Goal: Information Seeking & Learning: Learn about a topic

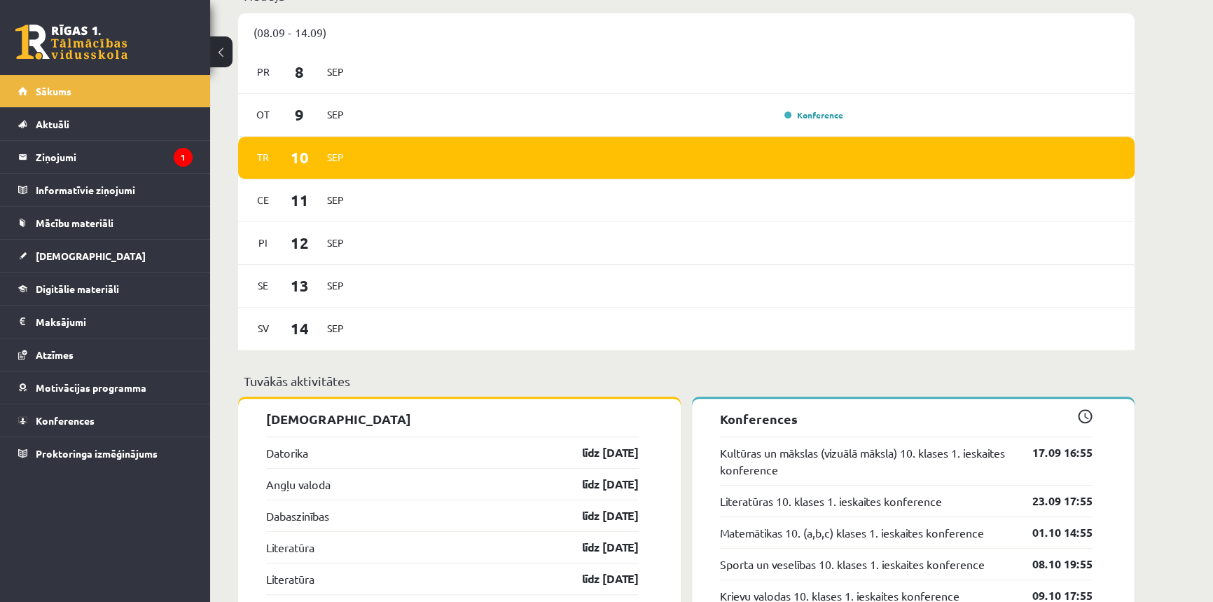
scroll to position [1018, 0]
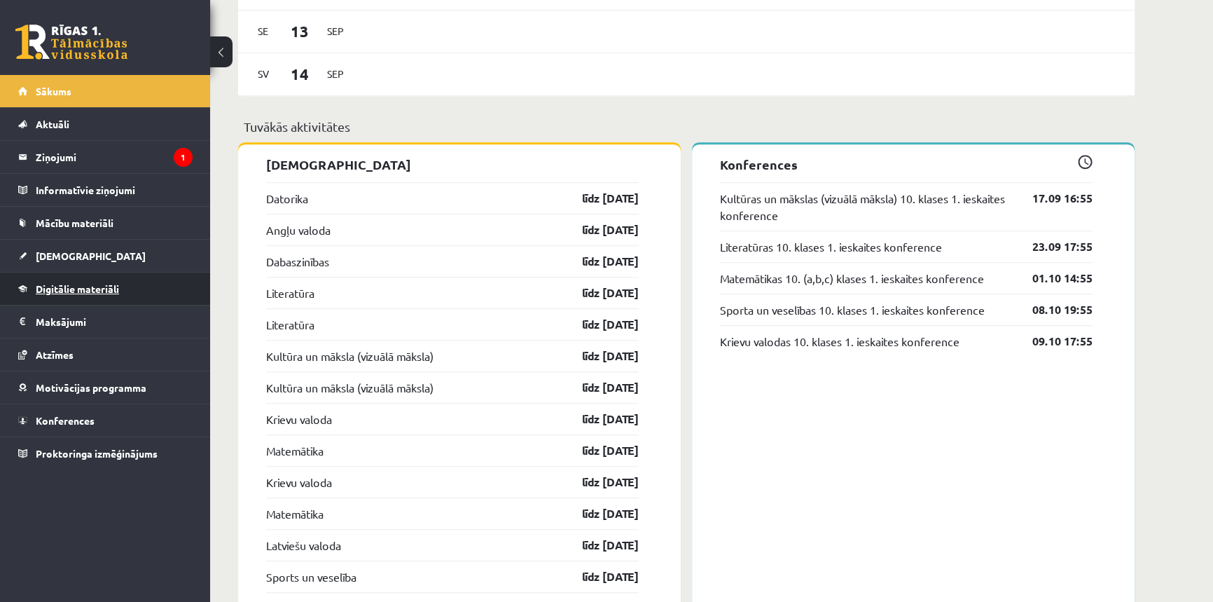
click at [56, 294] on link "Digitālie materiāli" at bounding box center [105, 288] width 174 height 32
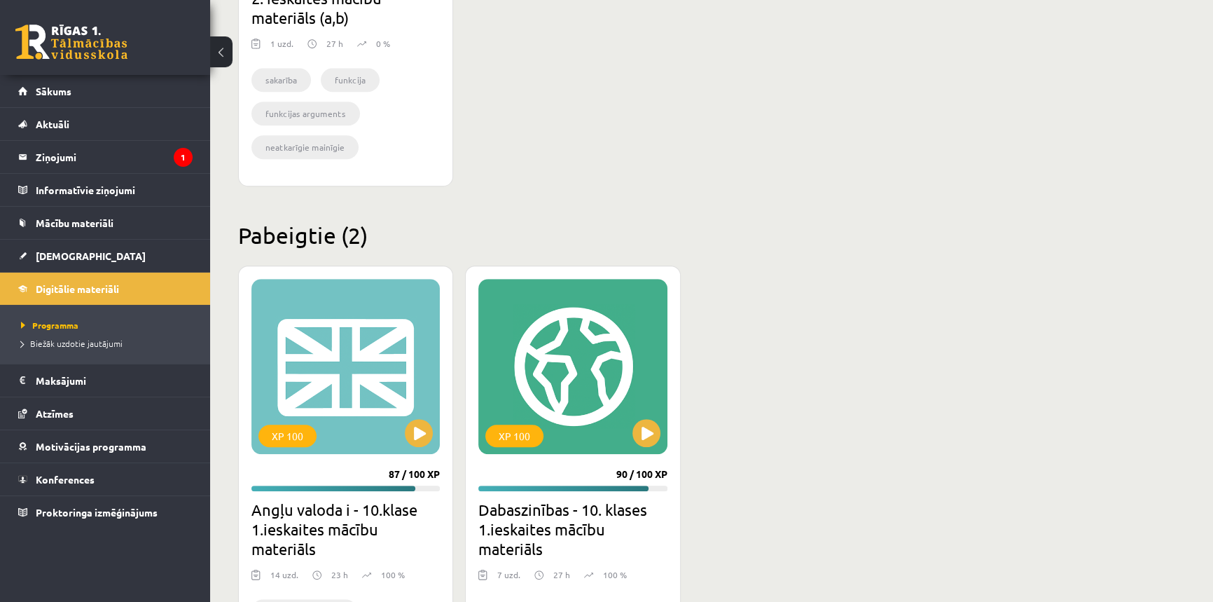
scroll to position [1271, 0]
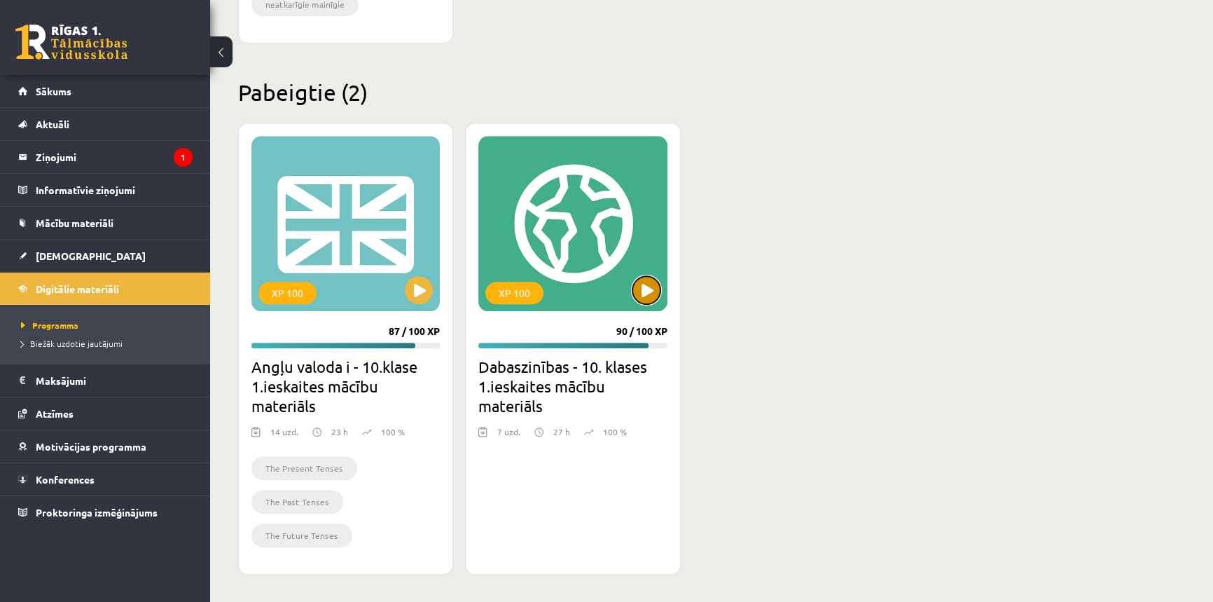
click at [647, 288] on button at bounding box center [646, 290] width 28 height 28
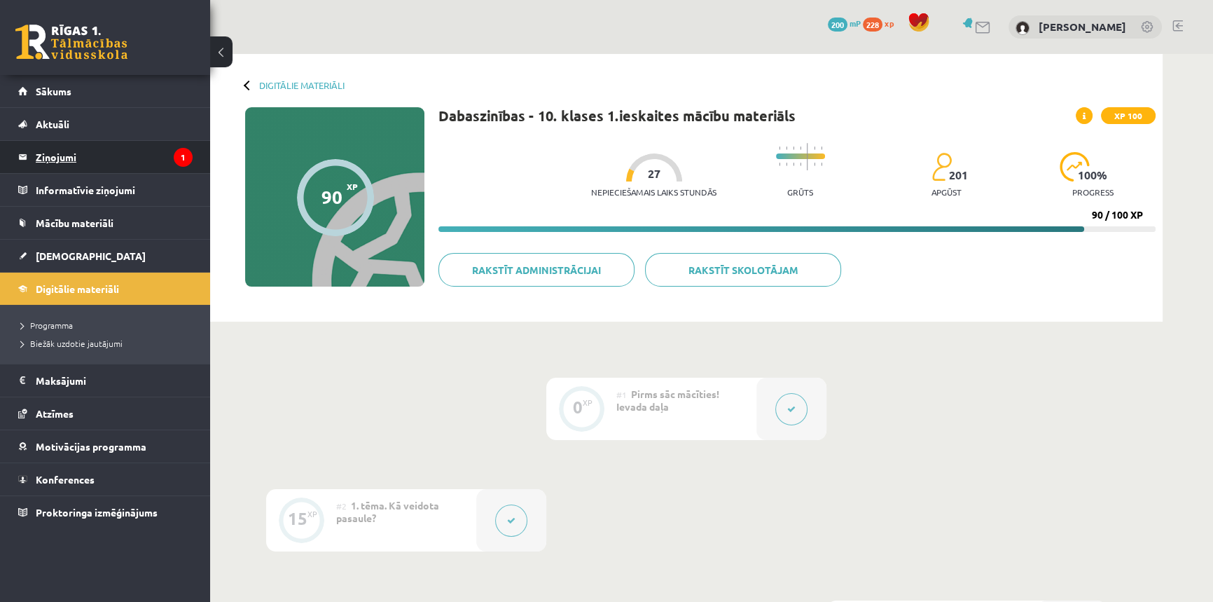
click at [33, 157] on link "Ziņojumi 1" at bounding box center [105, 157] width 174 height 32
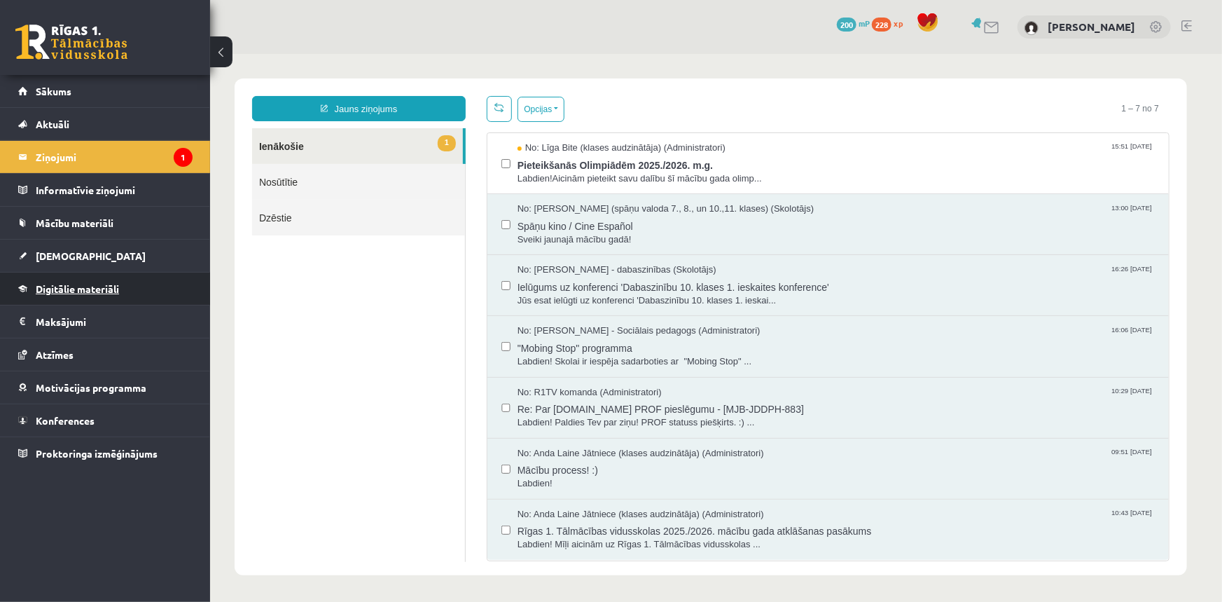
click at [71, 294] on link "Digitālie materiāli" at bounding box center [105, 288] width 174 height 32
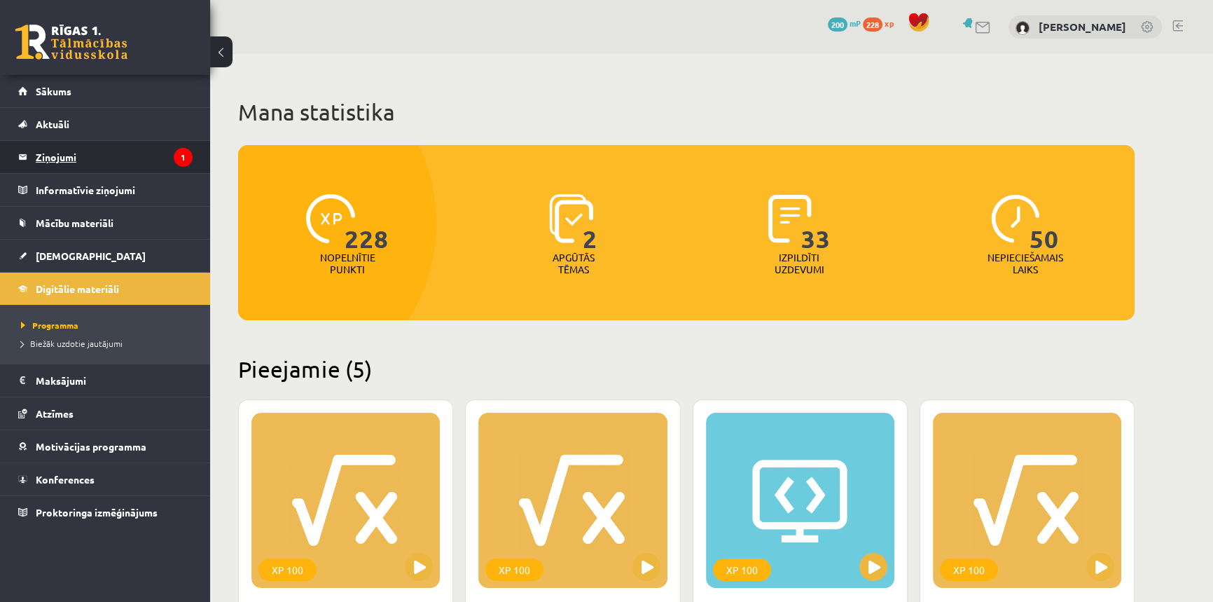
click at [176, 158] on icon "1" at bounding box center [183, 157] width 19 height 19
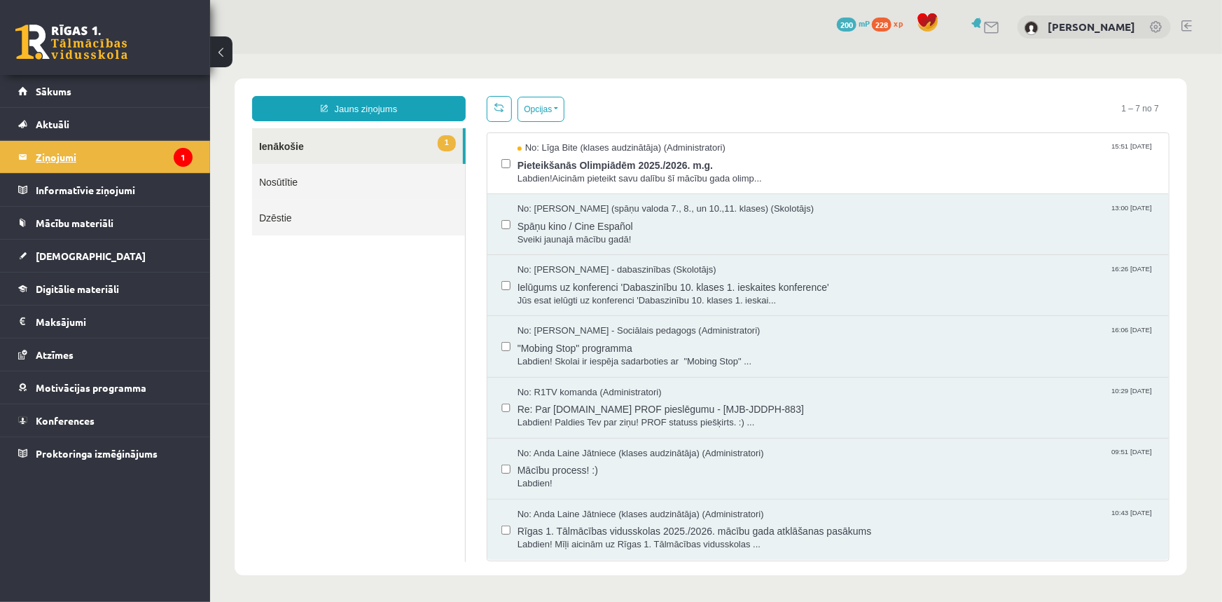
click at [181, 158] on icon "1" at bounding box center [183, 157] width 19 height 19
click at [610, 162] on span "Pieteikšanās Olimpiādēm 2025./2026. m.g." at bounding box center [835, 163] width 637 height 18
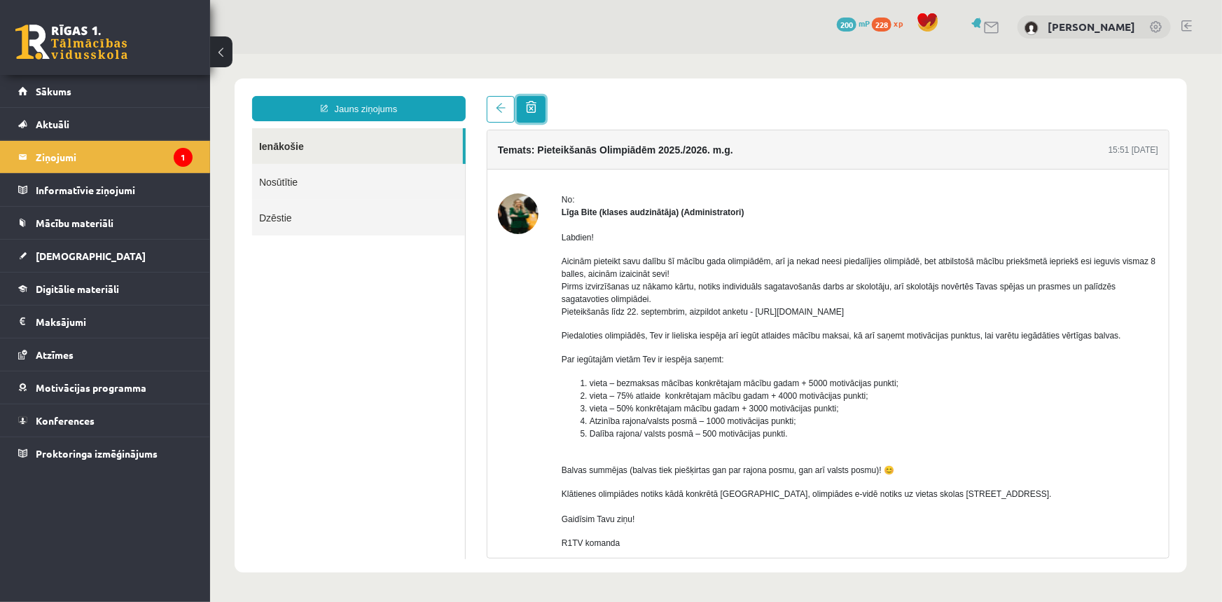
click at [532, 110] on span at bounding box center [530, 106] width 11 height 12
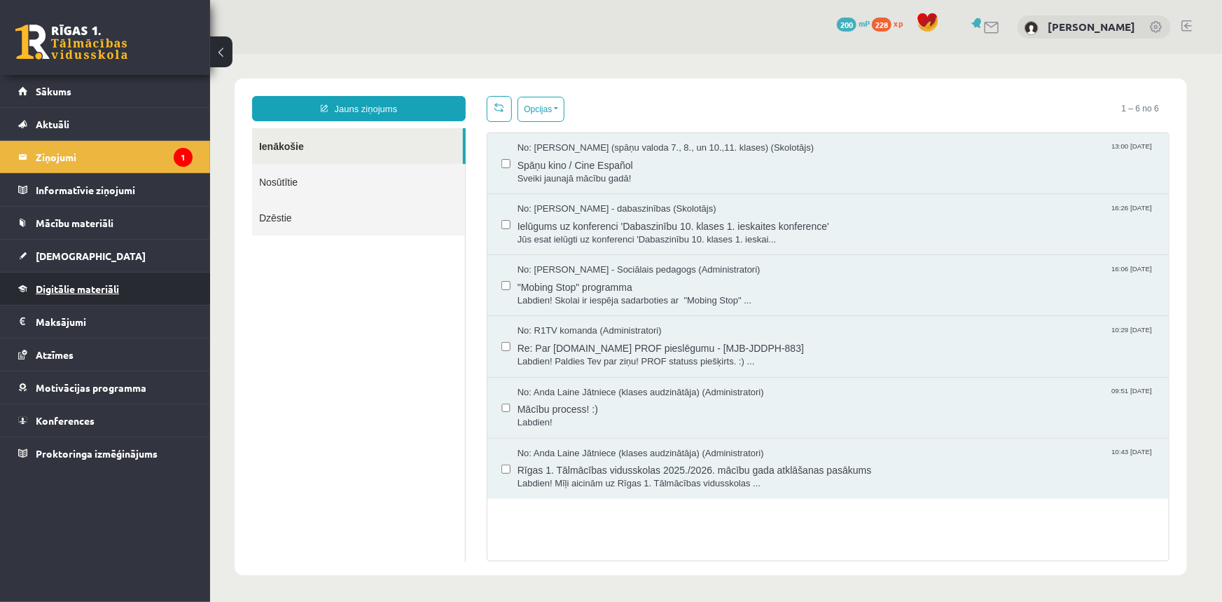
click at [104, 283] on span "Digitālie materiāli" at bounding box center [77, 288] width 83 height 13
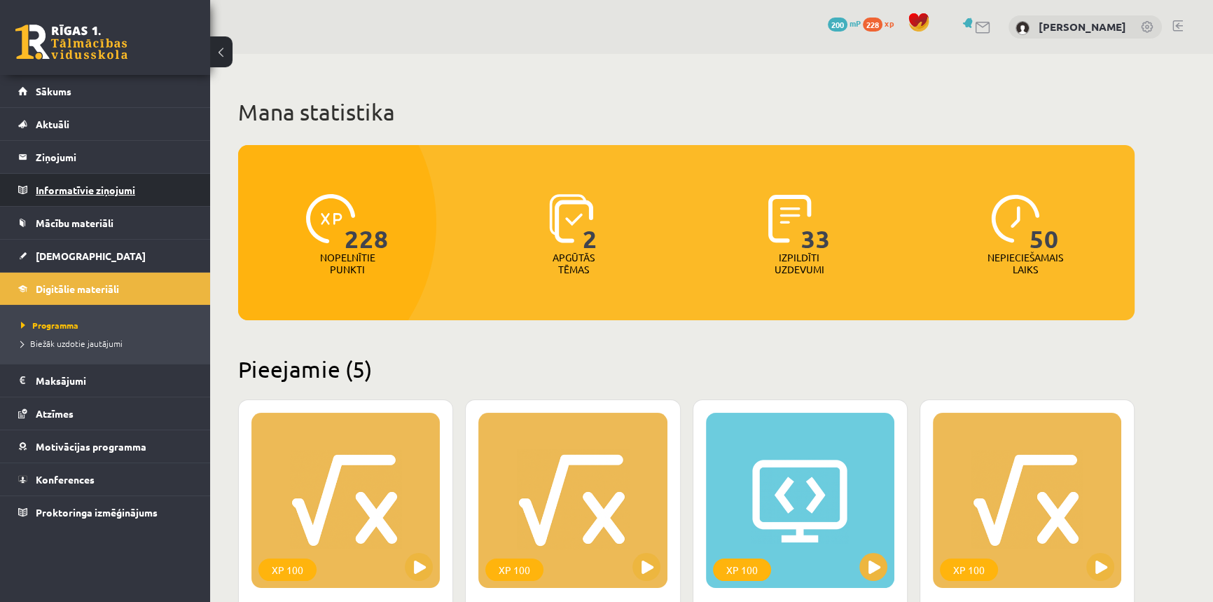
click at [169, 195] on legend "Informatīvie ziņojumi 0" at bounding box center [114, 190] width 157 height 32
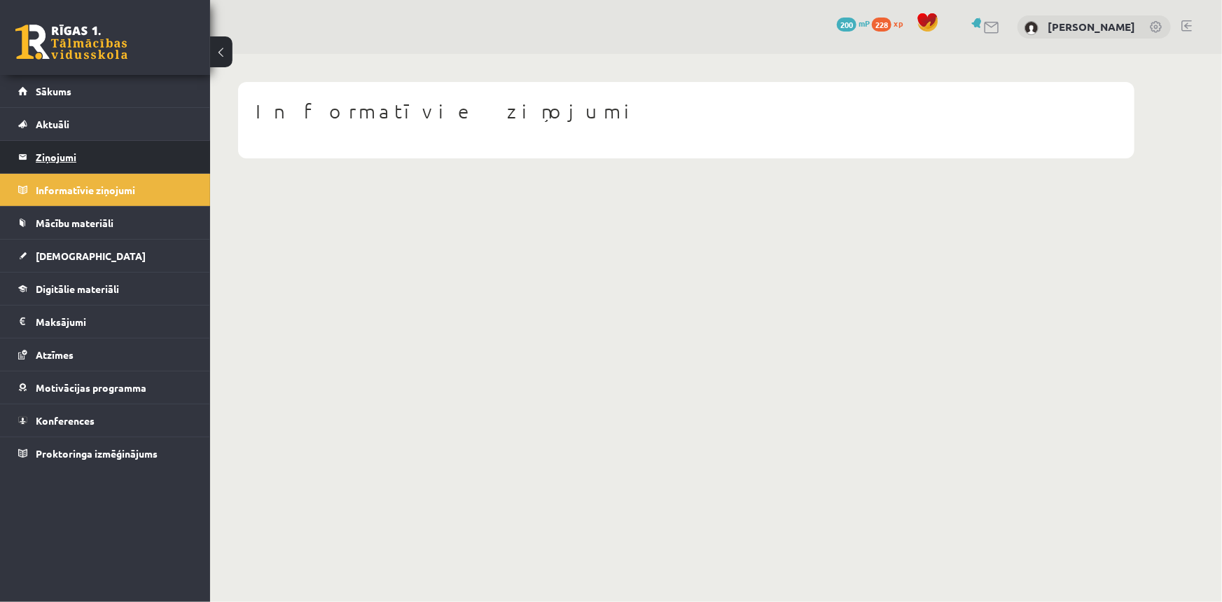
click at [146, 146] on legend "Ziņojumi 1" at bounding box center [114, 157] width 157 height 32
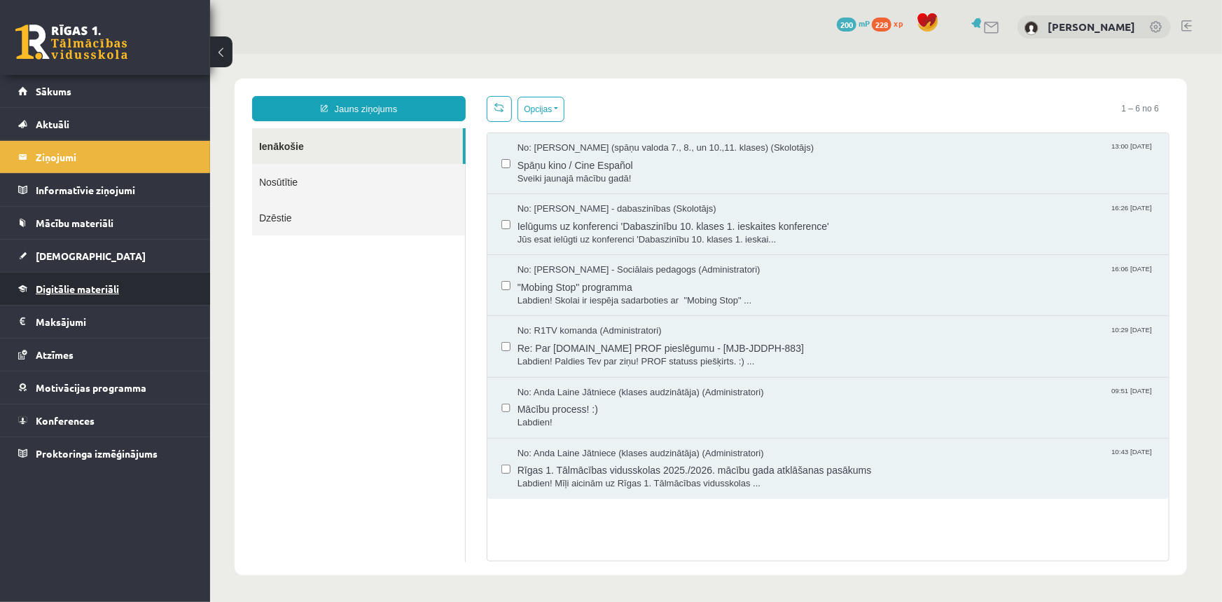
click at [115, 286] on span "Digitālie materiāli" at bounding box center [77, 288] width 83 height 13
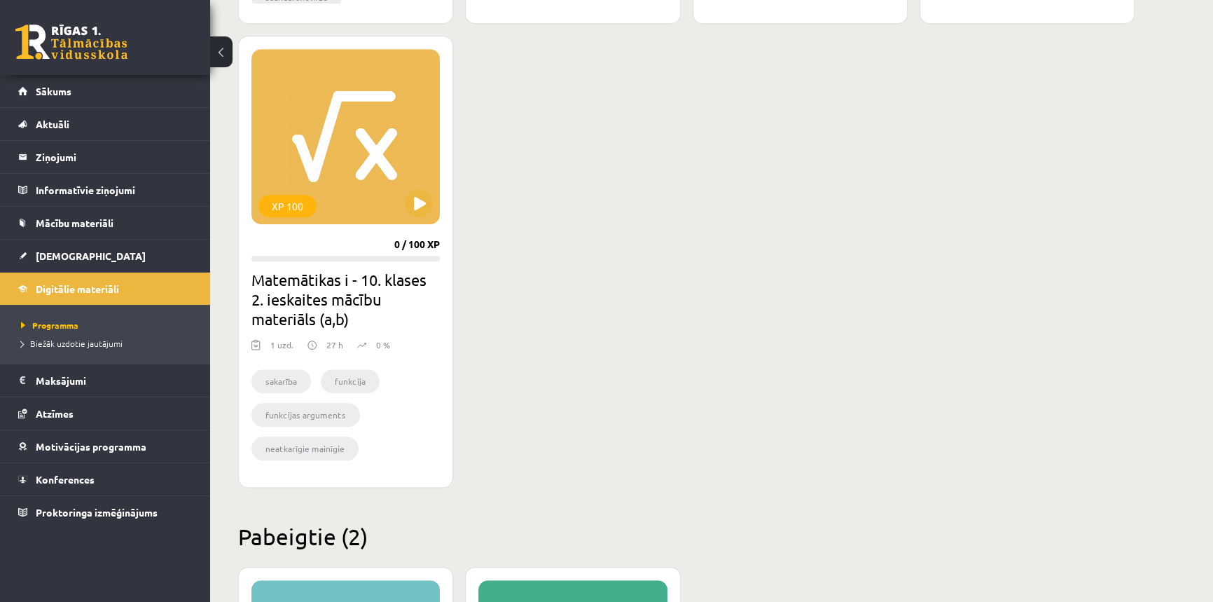
scroll to position [1271, 0]
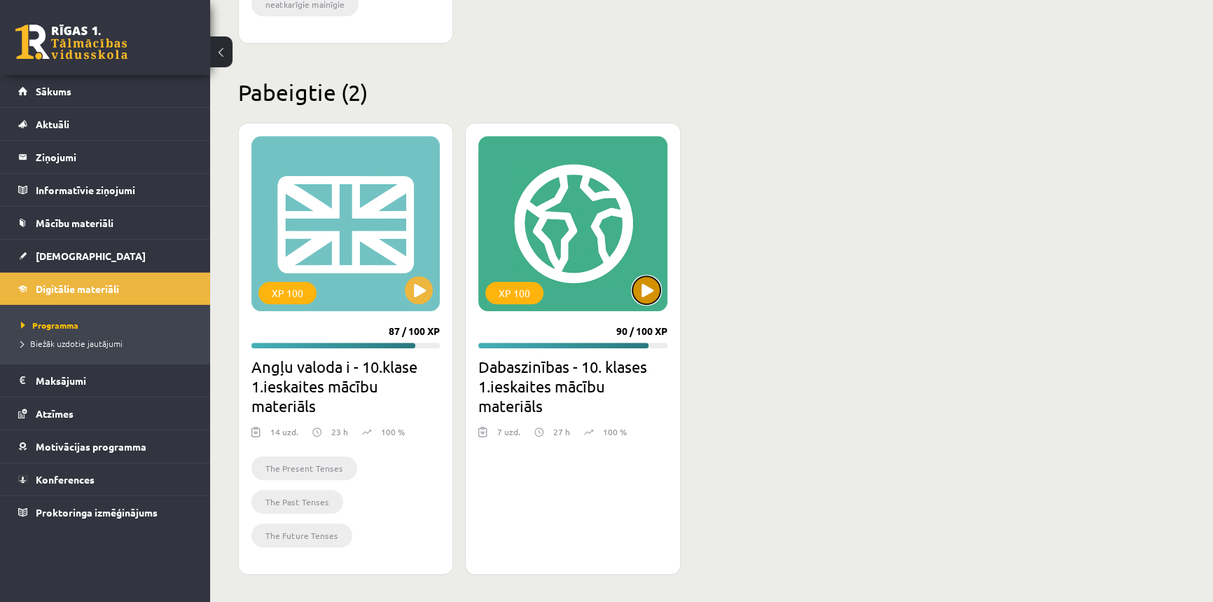
click at [650, 296] on button at bounding box center [646, 290] width 28 height 28
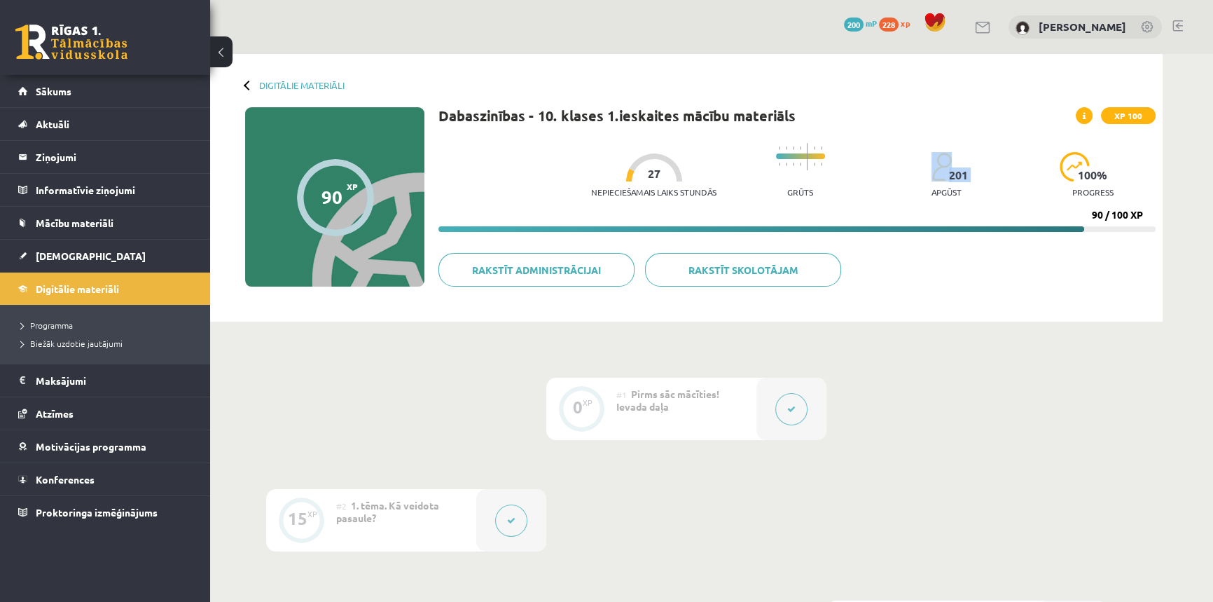
drag, startPoint x: 928, startPoint y: 188, endPoint x: 993, endPoint y: 153, distance: 73.6
click at [993, 153] on div "Nepieciešamais laiks stundās 27 Grūts 201 apgūst 100 % progress" at bounding box center [873, 170] width 564 height 69
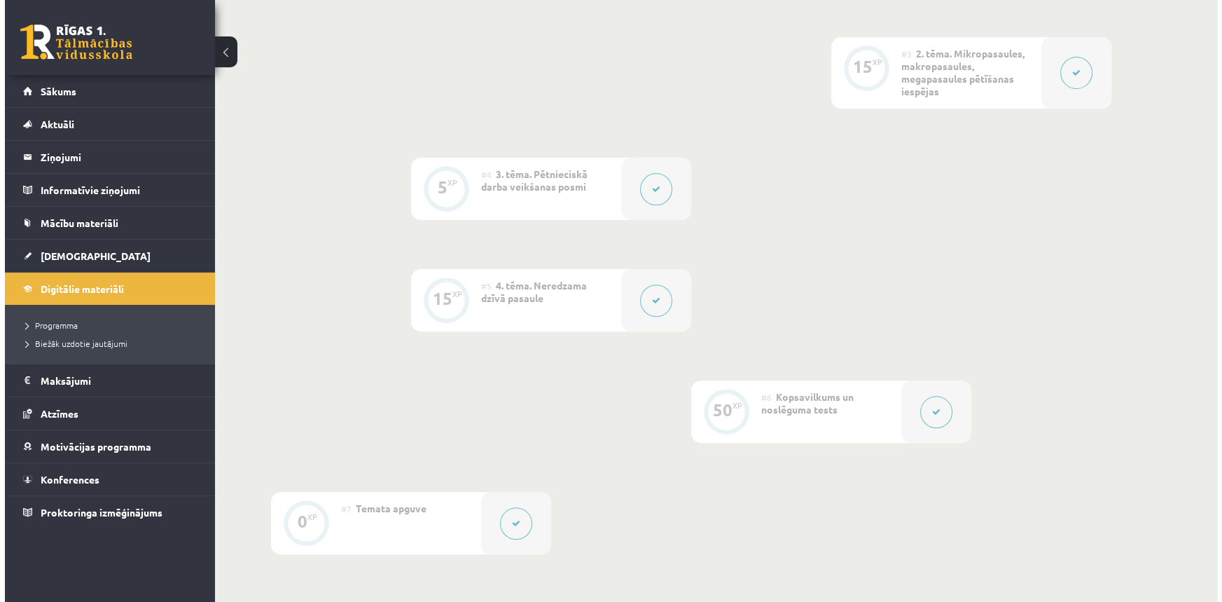
scroll to position [505, 0]
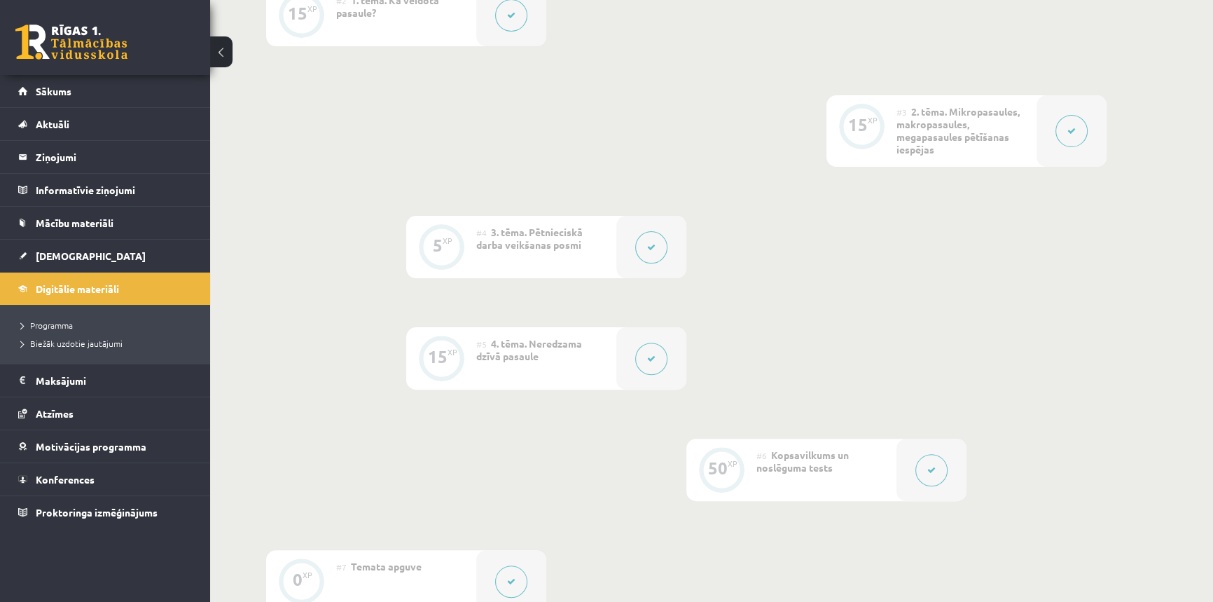
click at [659, 247] on button at bounding box center [651, 247] width 32 height 32
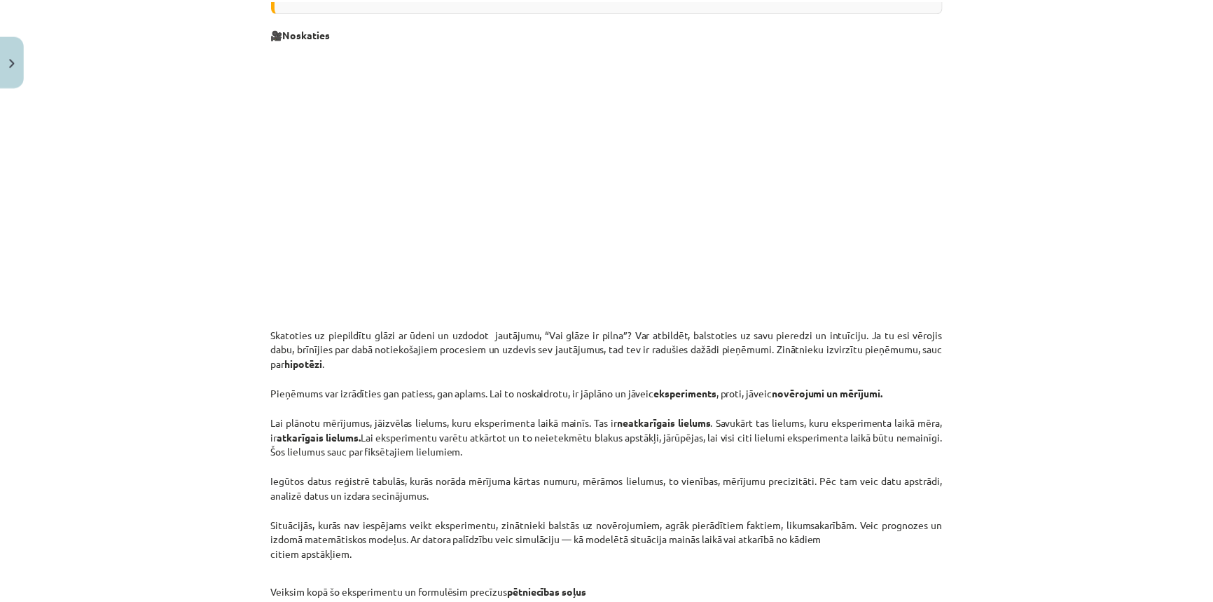
scroll to position [244, 0]
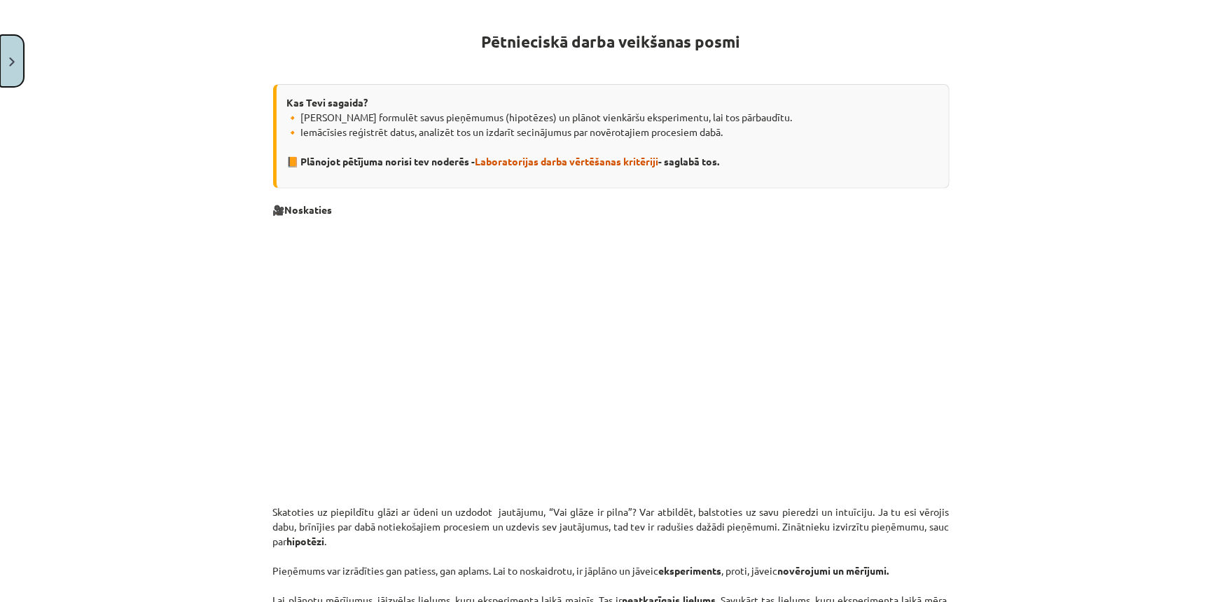
click at [7, 46] on button "Close" at bounding box center [12, 61] width 24 height 52
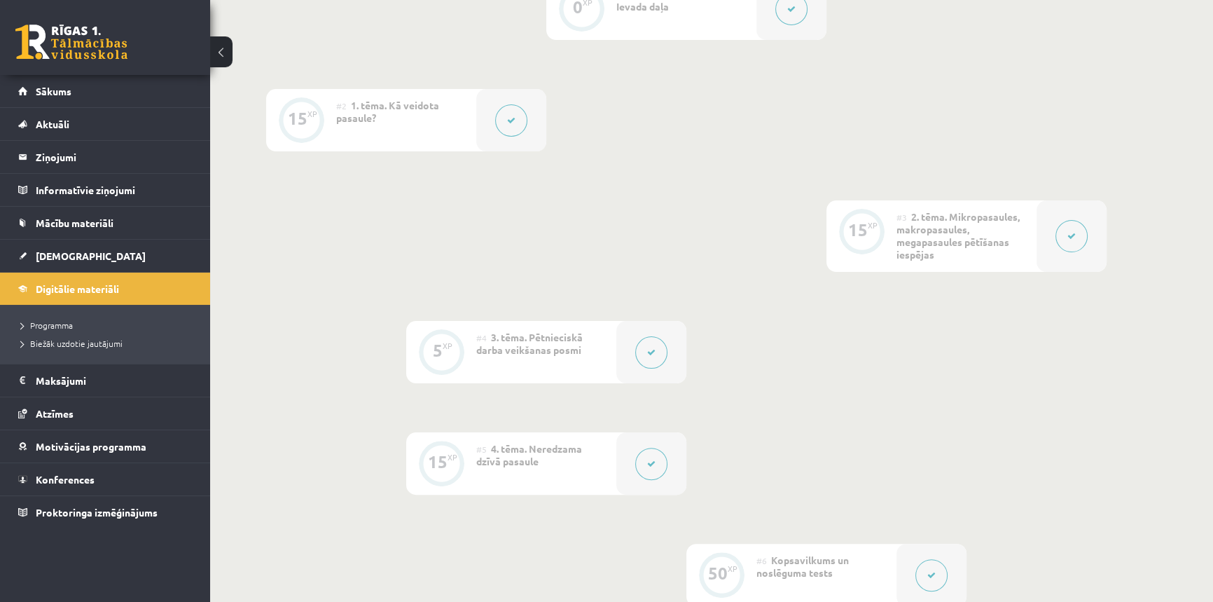
scroll to position [378, 0]
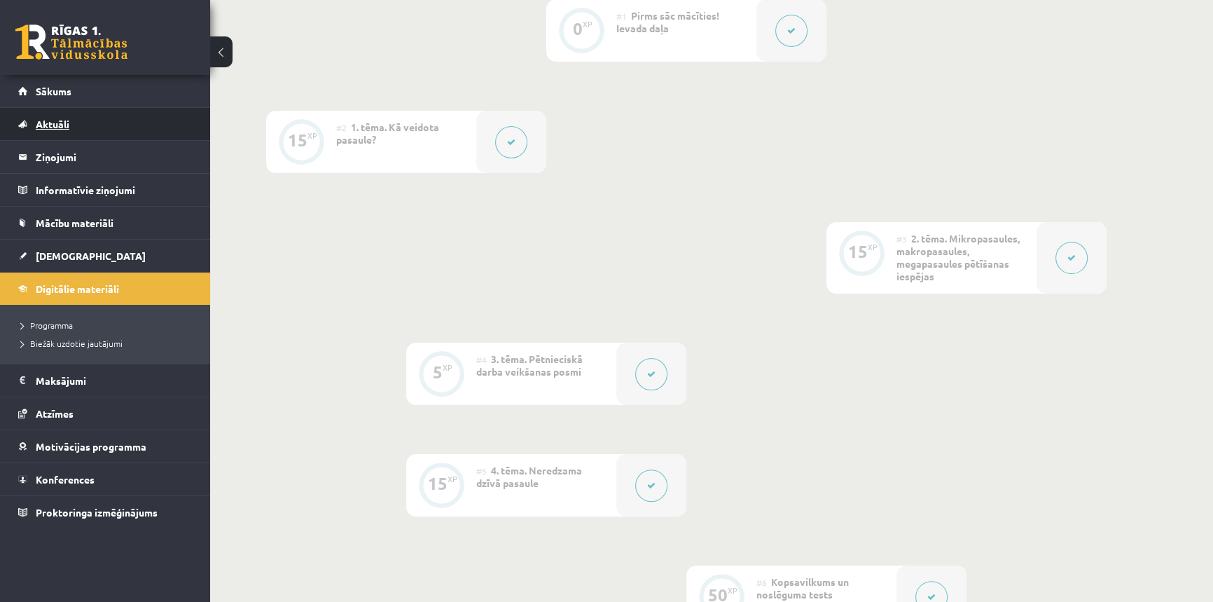
click at [67, 124] on span "Aktuāli" at bounding box center [53, 124] width 34 height 13
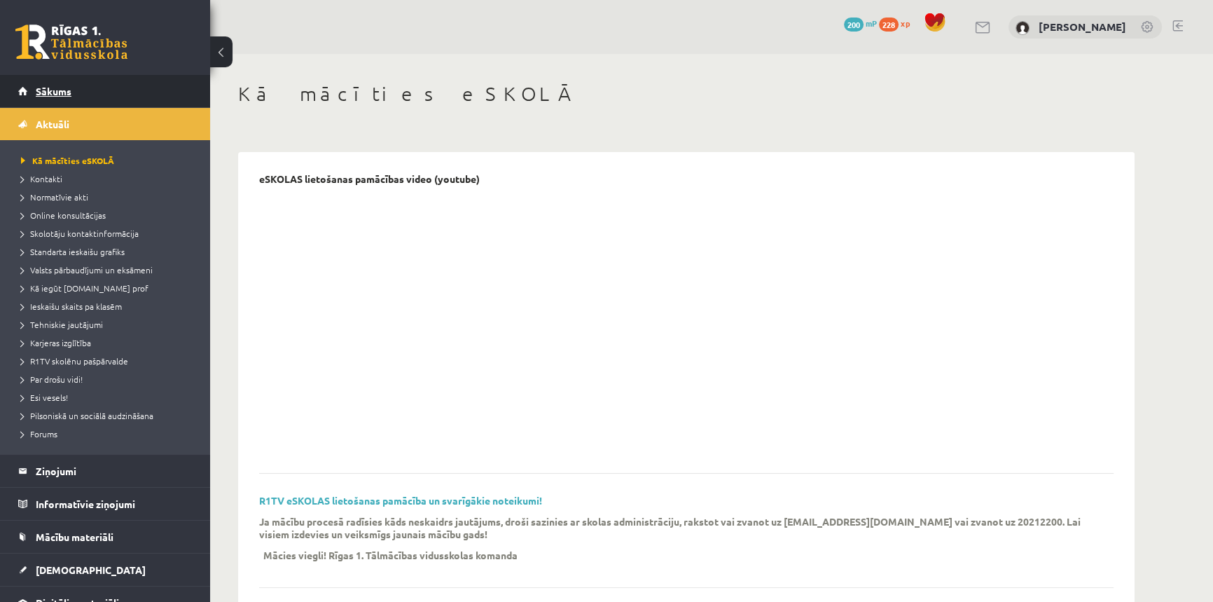
click at [50, 92] on span "Sākums" at bounding box center [54, 91] width 36 height 13
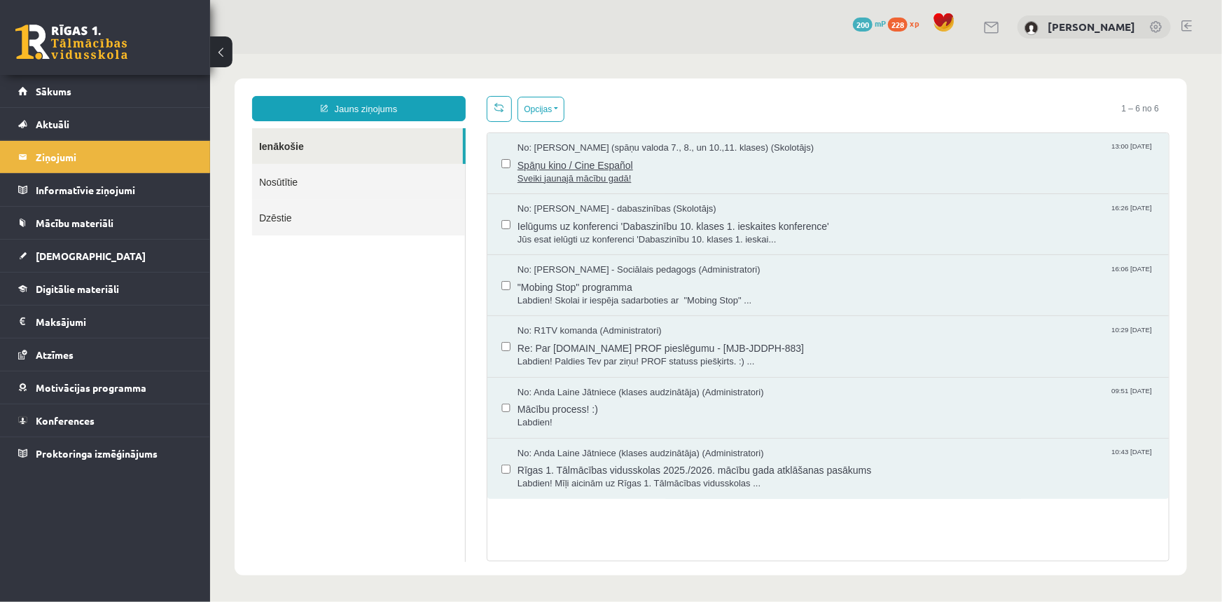
click at [575, 179] on span "Sveiki jaunajā mācību gadā!" at bounding box center [835, 178] width 637 height 13
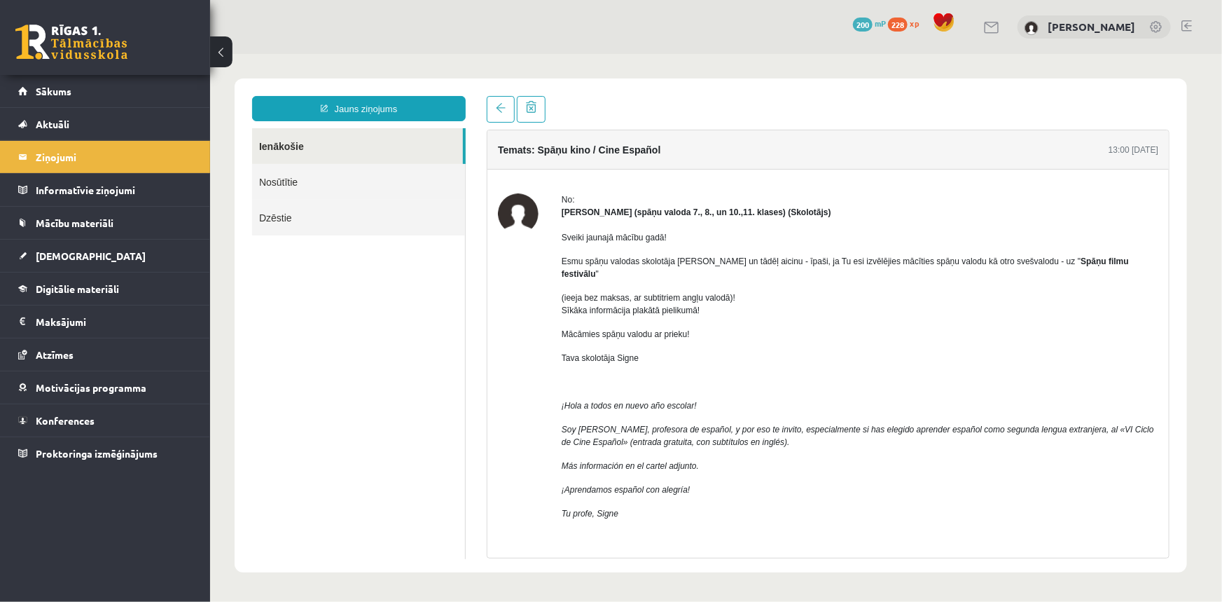
click at [297, 151] on link "Ienākošie" at bounding box center [356, 145] width 211 height 36
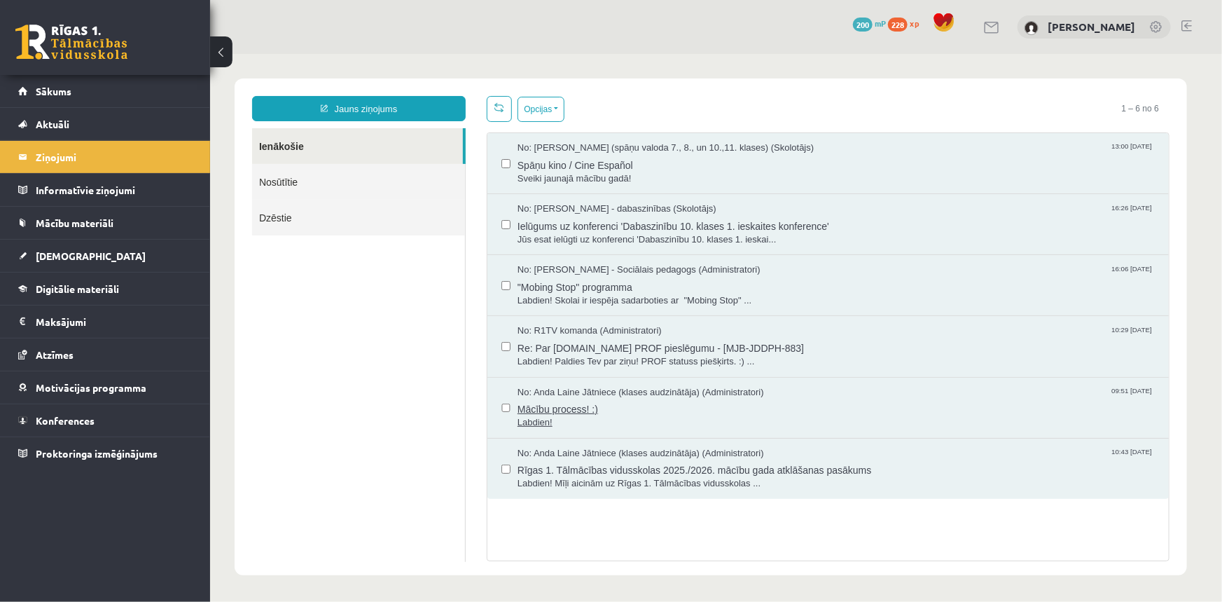
click at [548, 410] on span "Mācību process! :)" at bounding box center [835, 407] width 637 height 18
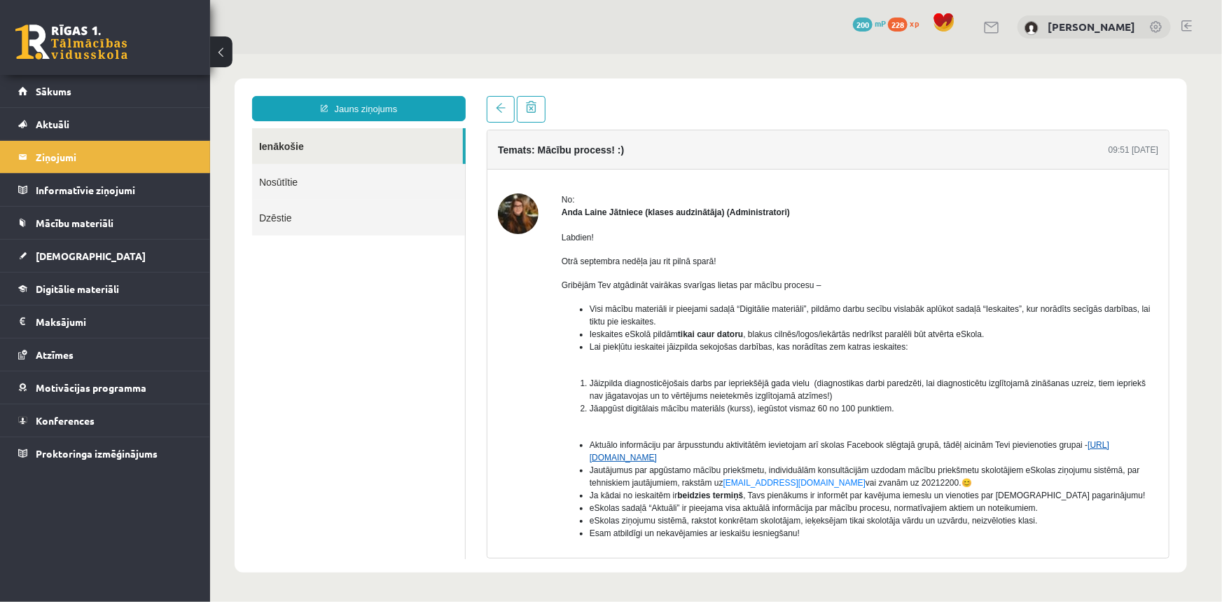
click at [712, 454] on link "https://www.facebook.com/groups/1713095892236563/" at bounding box center [849, 450] width 520 height 22
click at [81, 288] on span "Digitālie materiāli" at bounding box center [77, 288] width 83 height 13
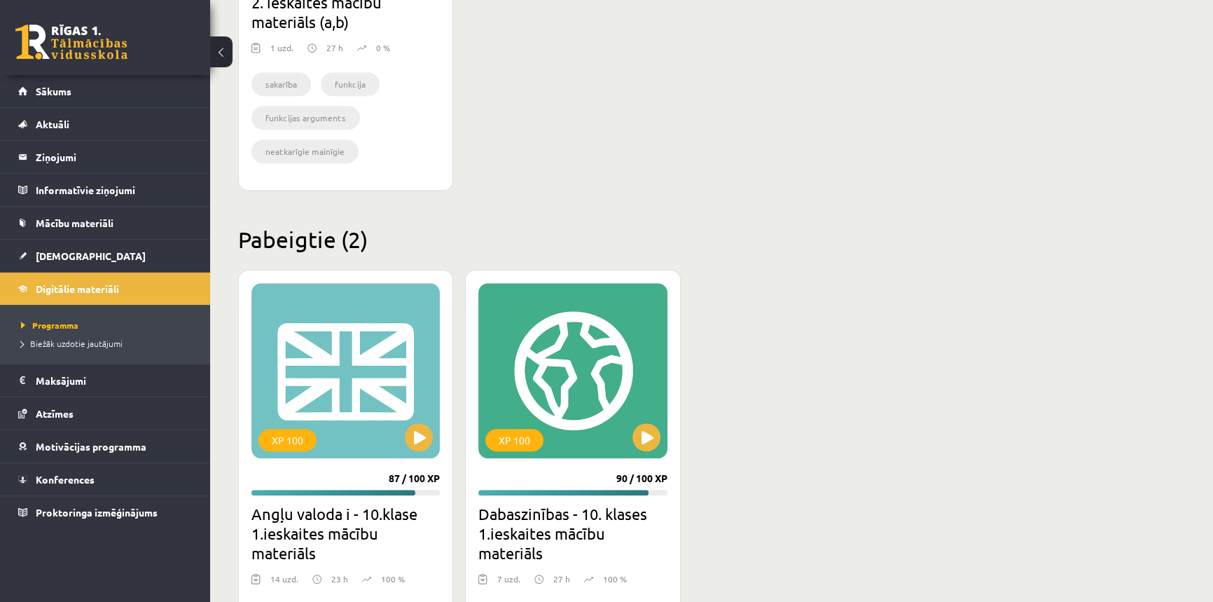
scroll to position [1146, 0]
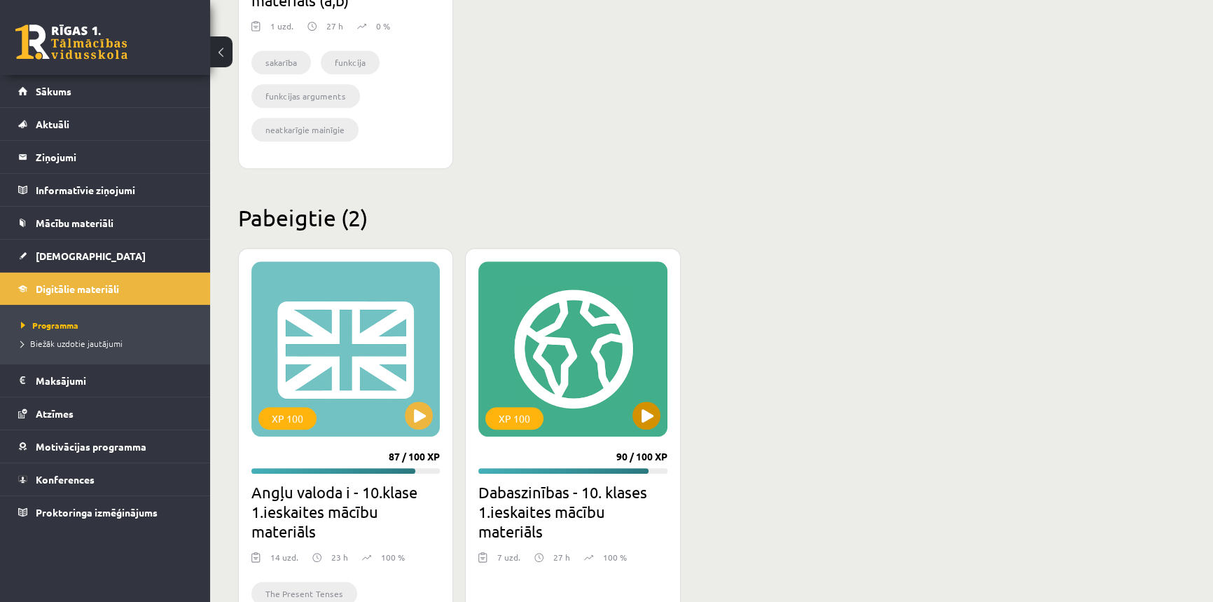
click at [522, 422] on div "XP 100" at bounding box center [514, 418] width 58 height 22
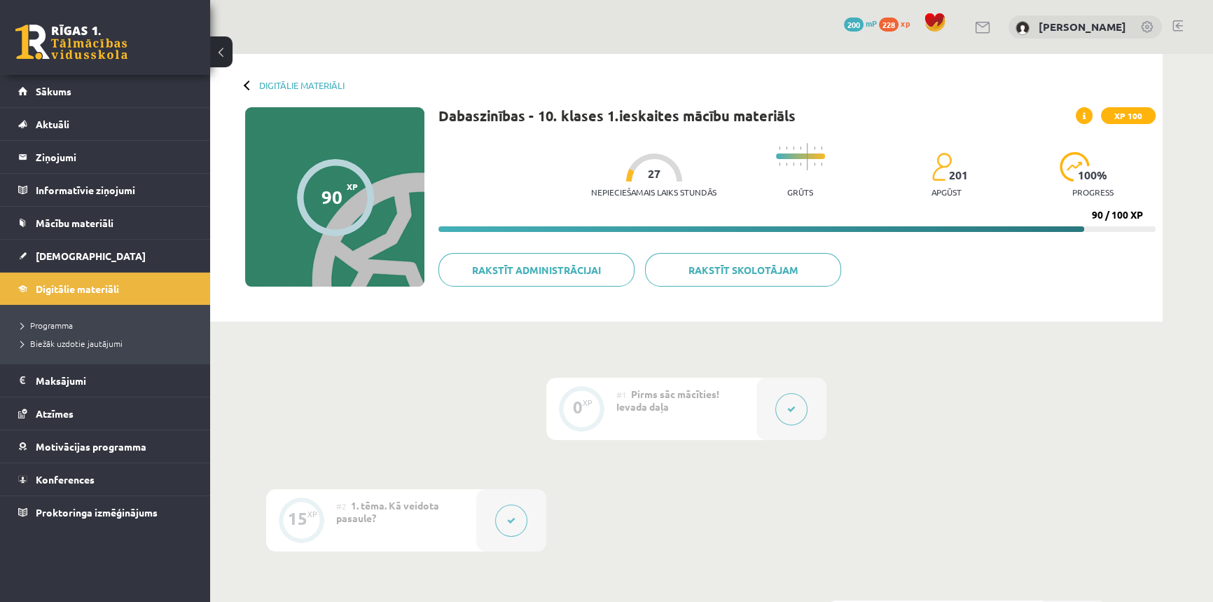
click at [510, 519] on icon at bounding box center [511, 520] width 8 height 8
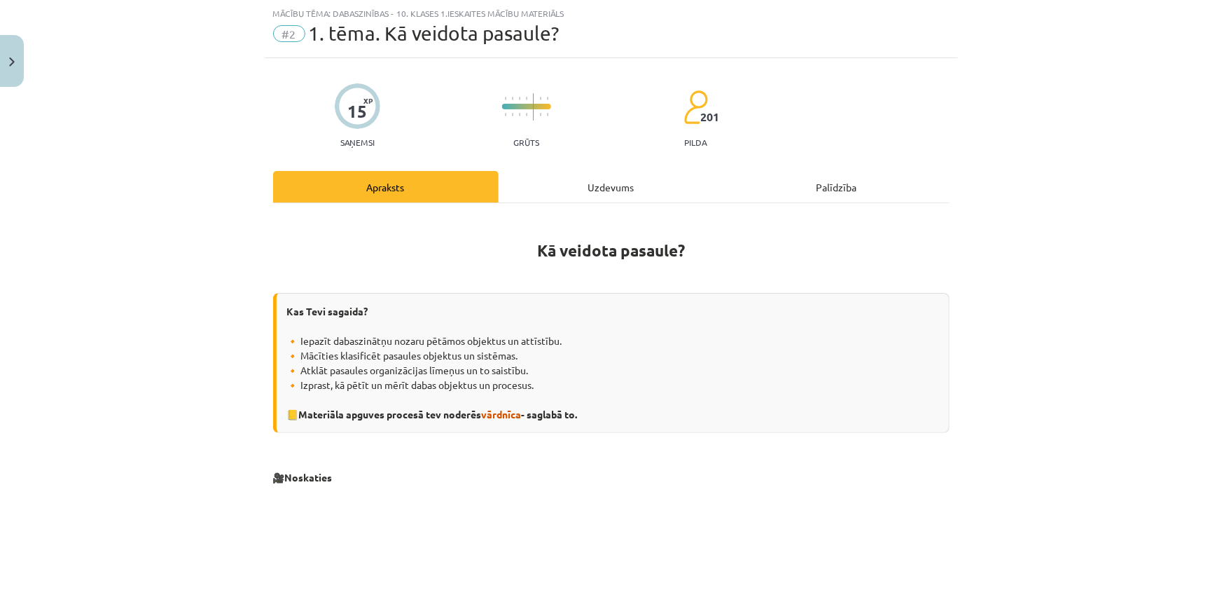
scroll to position [63, 0]
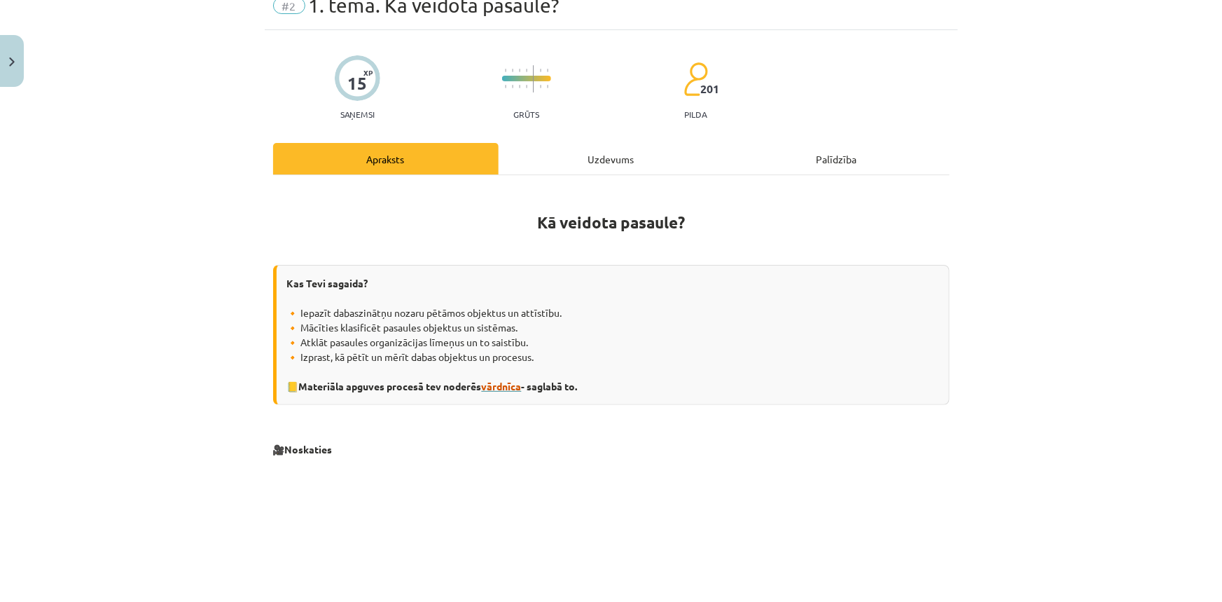
click at [504, 385] on span "vārdnīca" at bounding box center [502, 386] width 40 height 13
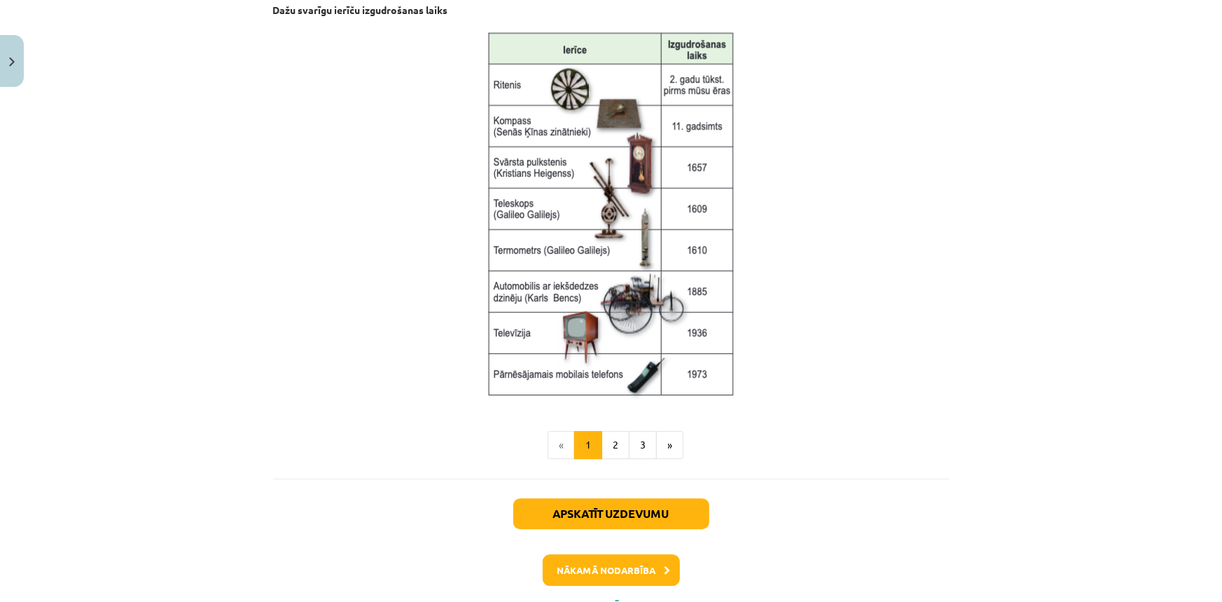
scroll to position [1841, 0]
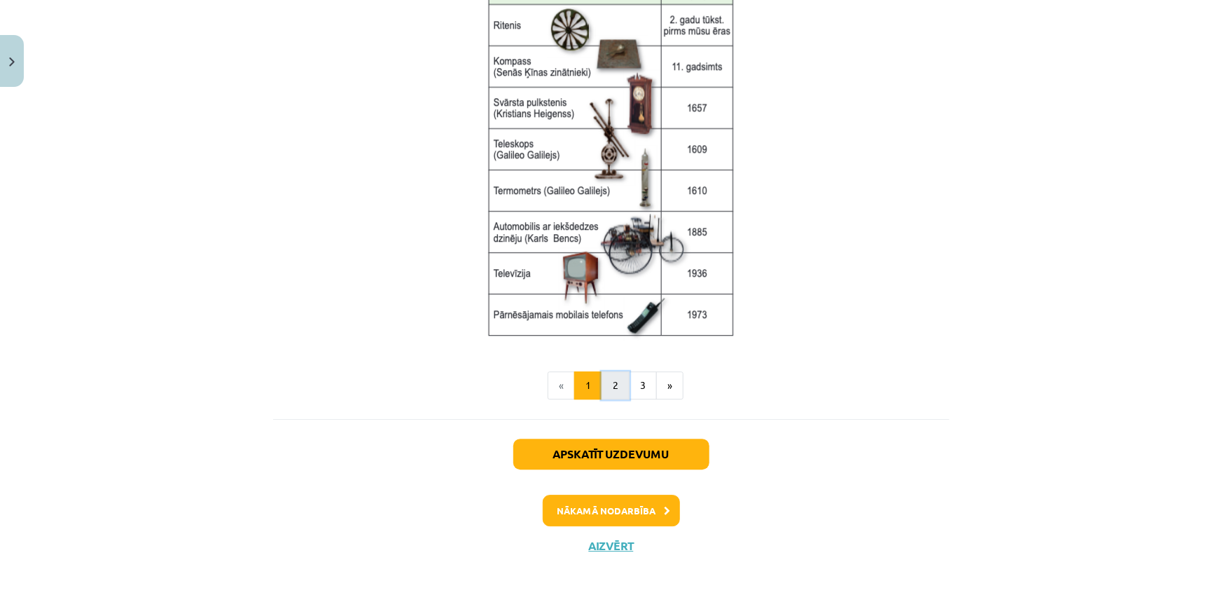
click at [616, 386] on button "2" at bounding box center [616, 385] width 28 height 28
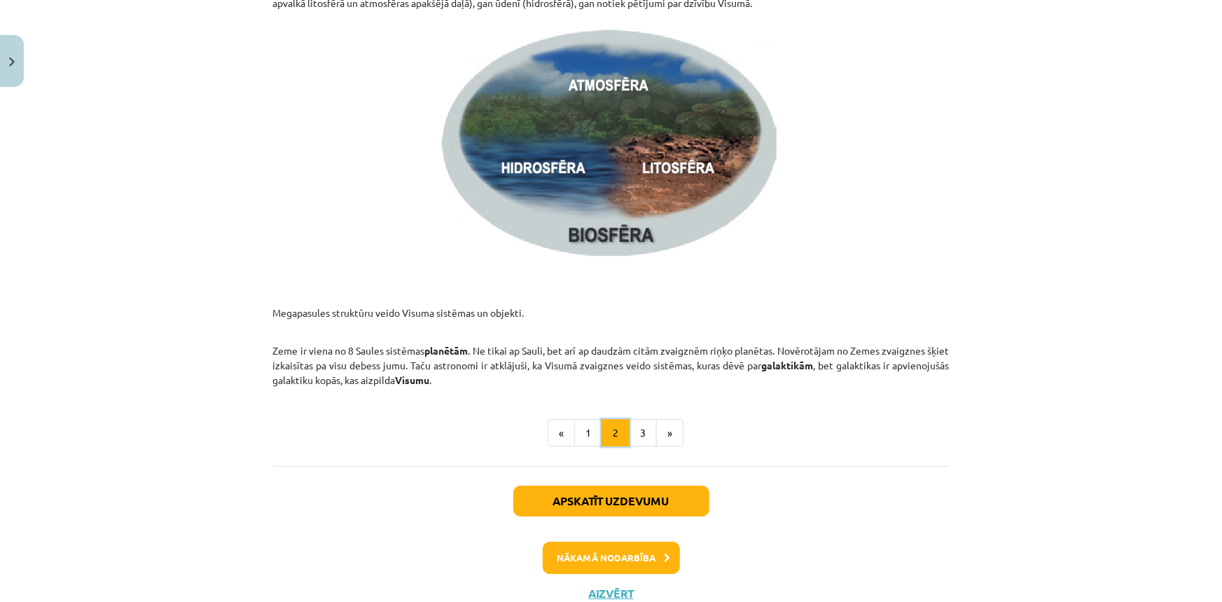
scroll to position [2033, 0]
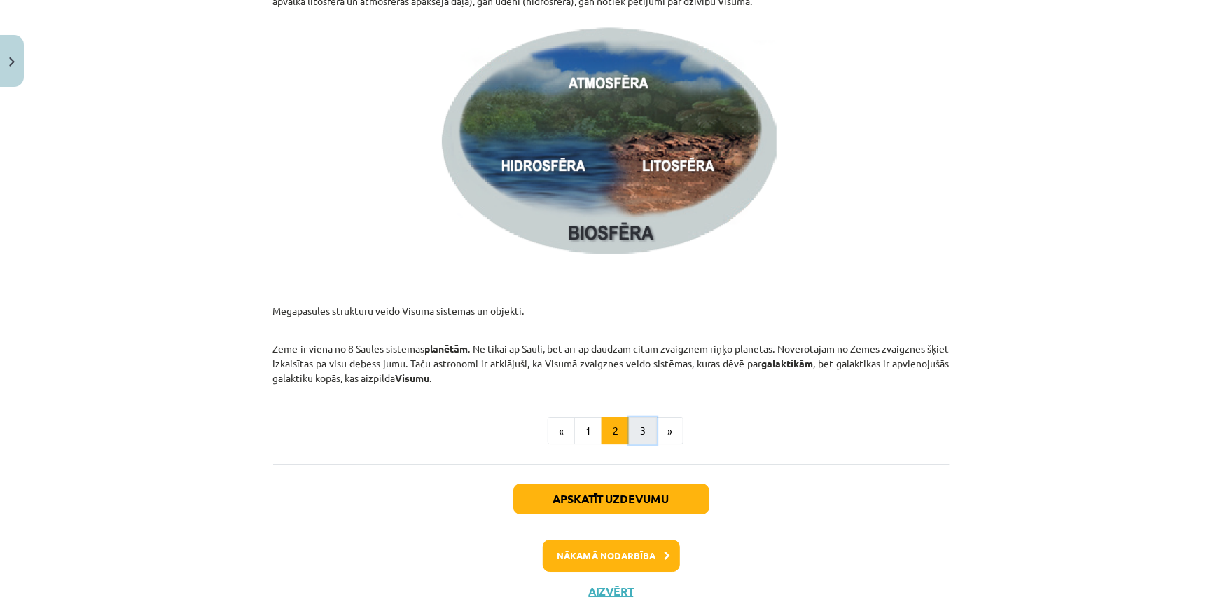
click at [633, 432] on button "3" at bounding box center [643, 431] width 28 height 28
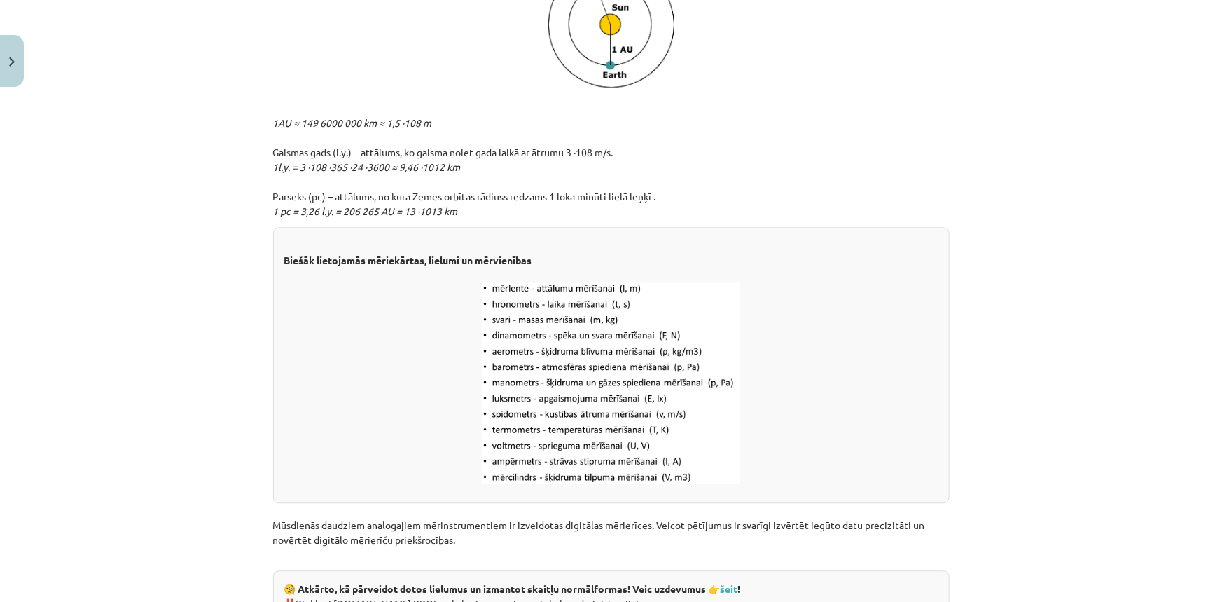
scroll to position [1588, 0]
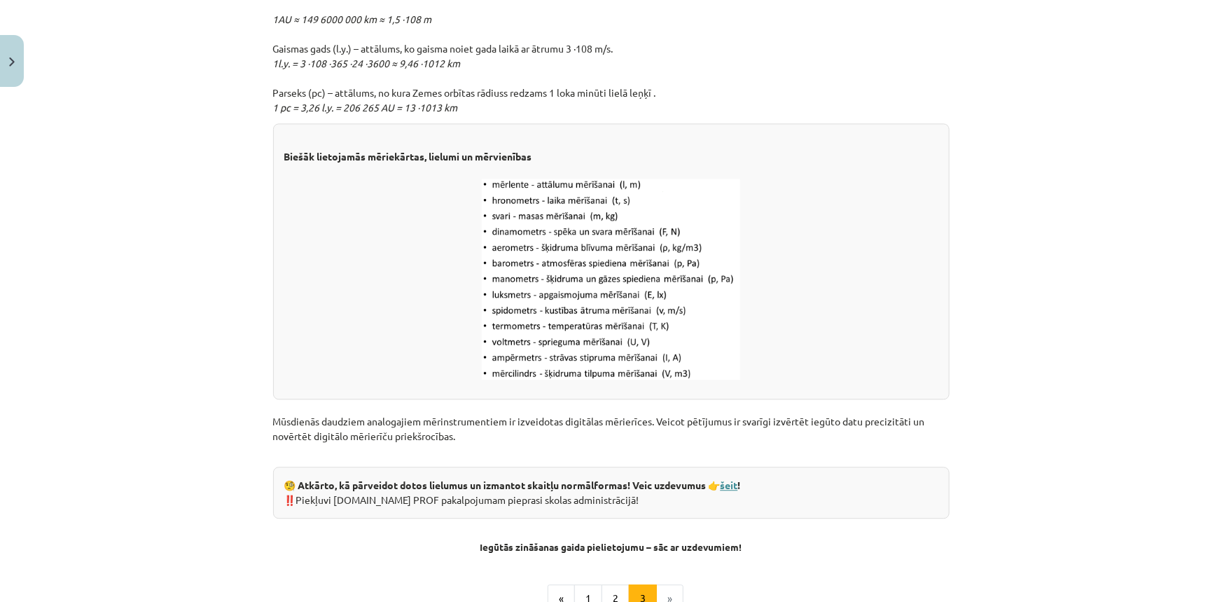
click at [733, 485] on link "šeit" at bounding box center [730, 484] width 18 height 13
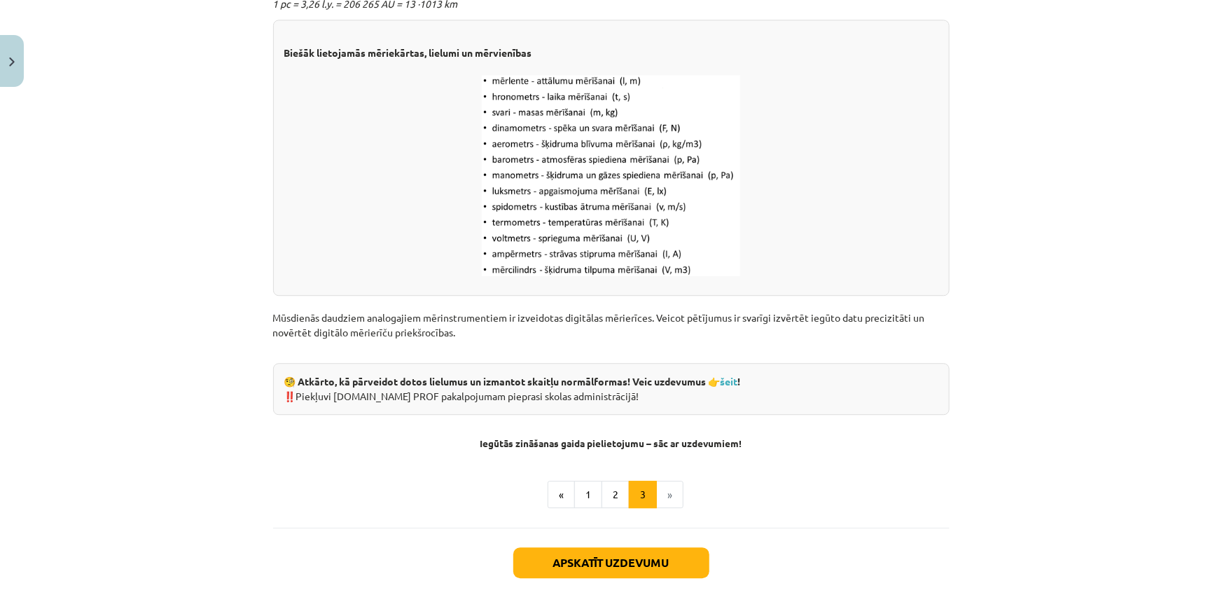
scroll to position [1715, 0]
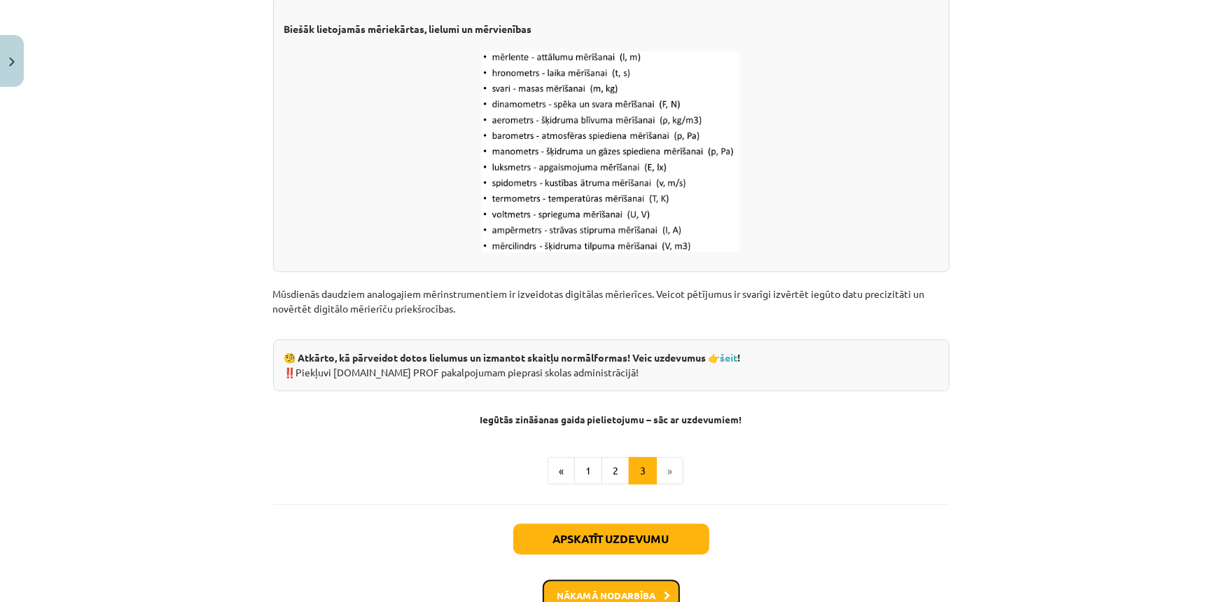
click at [645, 581] on button "Nākamā nodarbība" at bounding box center [611, 595] width 137 height 32
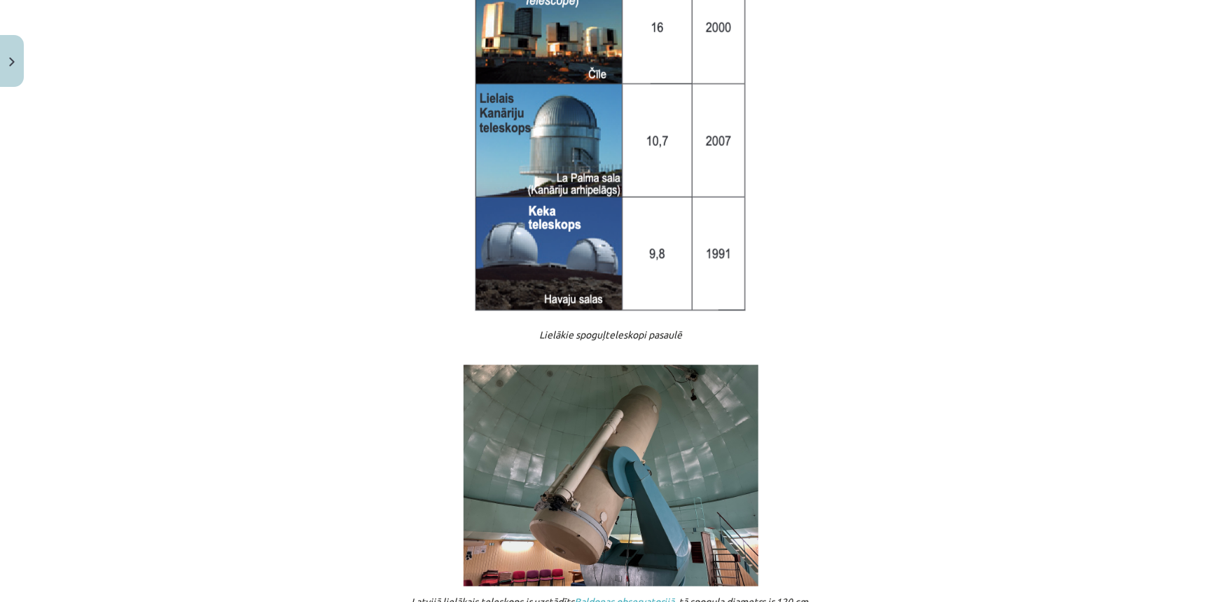
scroll to position [1308, 0]
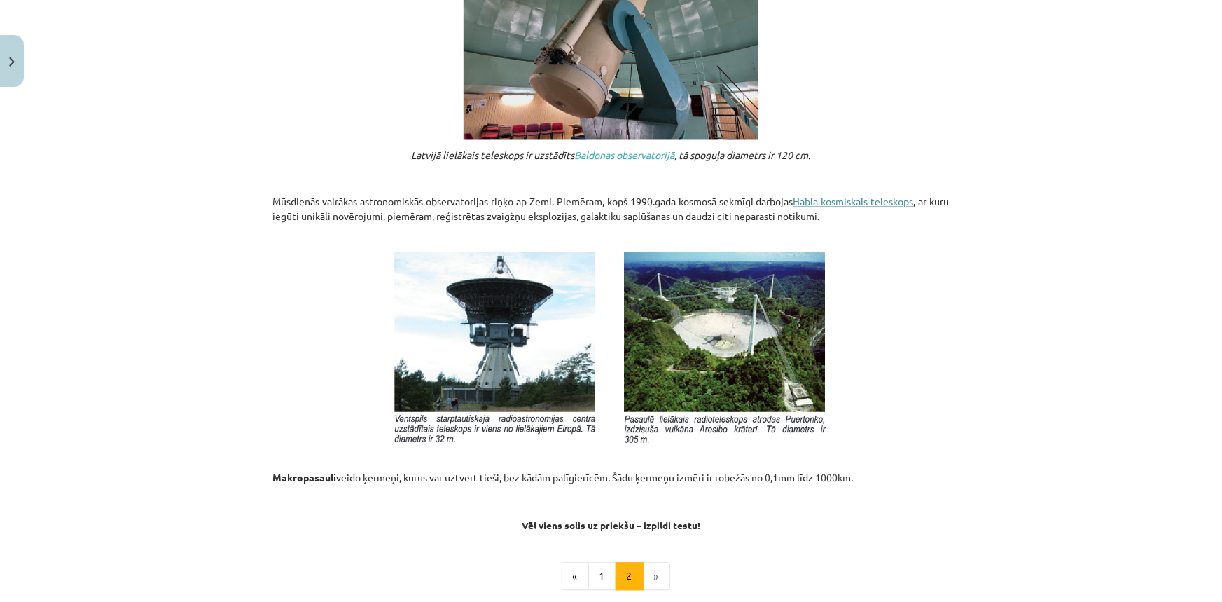
click at [881, 205] on link "Habla kosmiskais teleskops" at bounding box center [853, 201] width 120 height 13
click at [904, 398] on div "Mācību tēma: Dabaszinības - 10. klases 1.ieskaites mācību materiāls #3 2. tēma.…" at bounding box center [611, 301] width 1222 height 602
